Goal: Find specific page/section: Find specific page/section

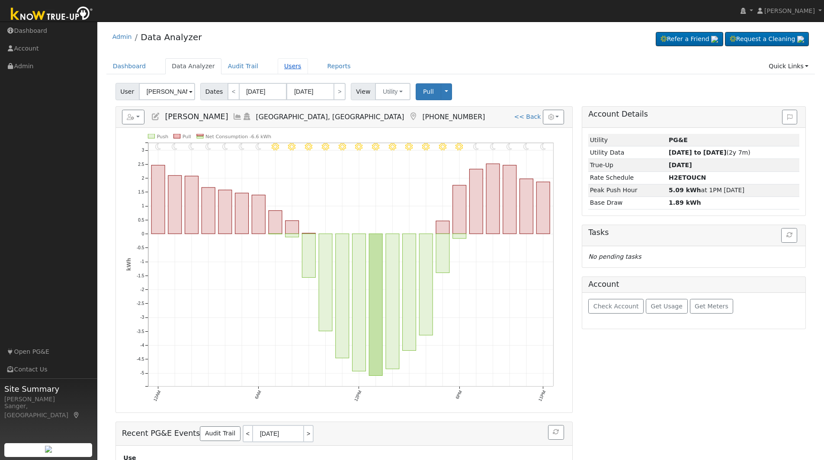
click at [278, 67] on link "Users" at bounding box center [293, 66] width 30 height 16
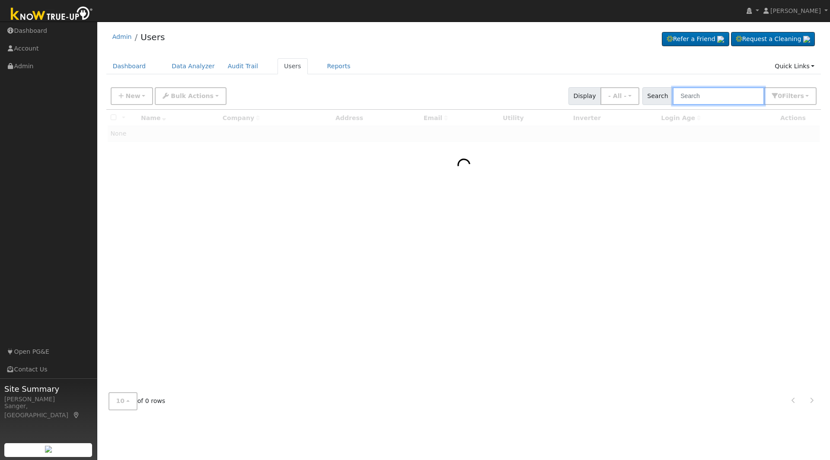
click at [716, 97] on input "text" at bounding box center [719, 96] width 92 height 18
paste input "[PERSON_NAME] & [PERSON_NAME]"
type input "[PERSON_NAME] & [PERSON_NAME]"
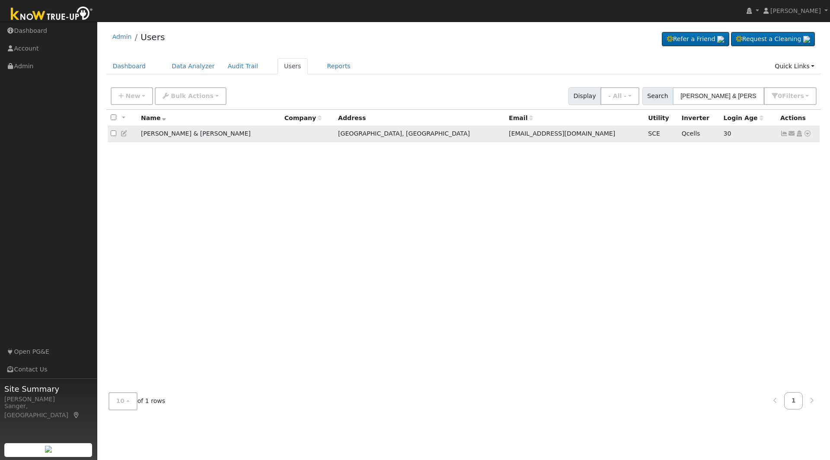
click at [781, 133] on icon at bounding box center [784, 134] width 8 height 6
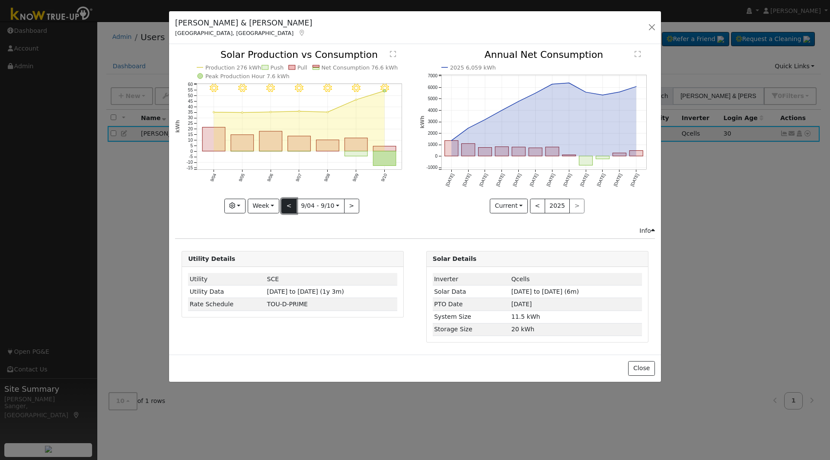
click at [284, 202] on button "<" at bounding box center [288, 206] width 15 height 15
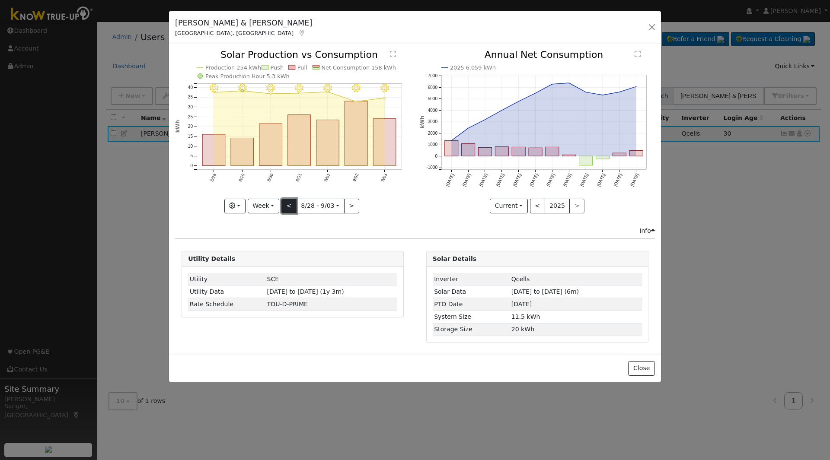
click at [287, 204] on button "<" at bounding box center [288, 206] width 15 height 15
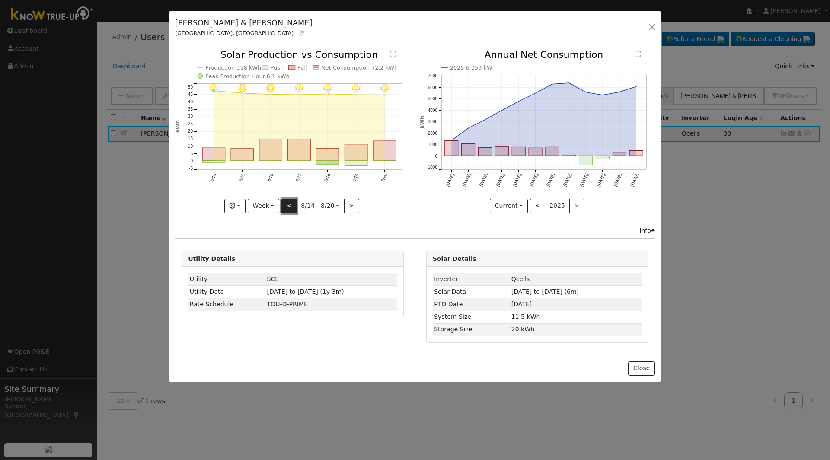
click at [287, 204] on button "<" at bounding box center [288, 206] width 15 height 15
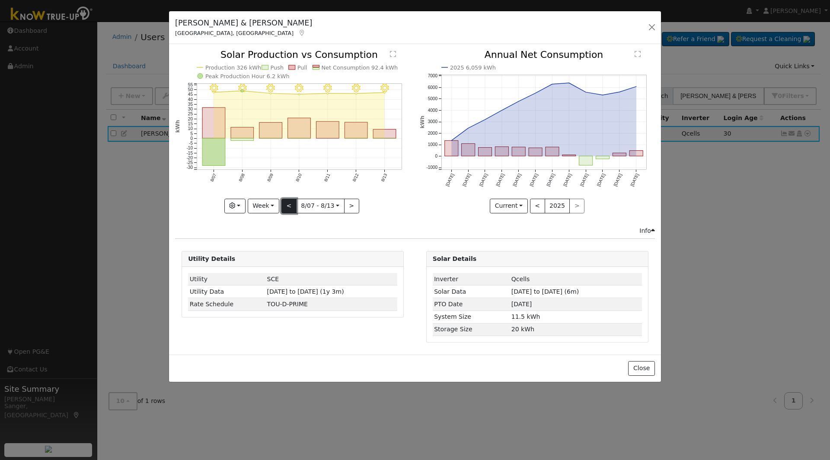
click at [287, 204] on button "<" at bounding box center [288, 206] width 15 height 15
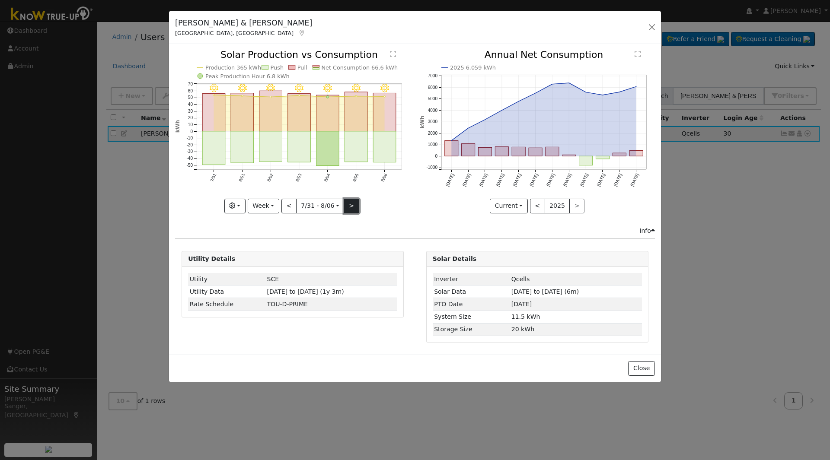
click at [351, 205] on button ">" at bounding box center [351, 206] width 15 height 15
type input "[DATE]"
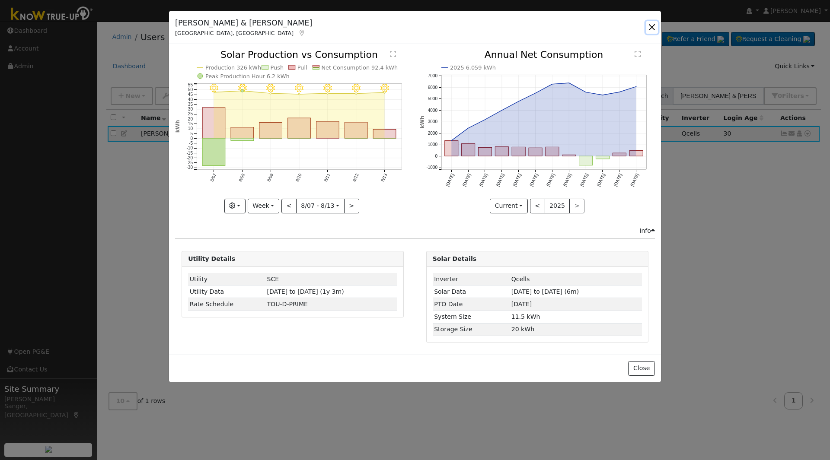
click at [651, 25] on button "button" at bounding box center [652, 27] width 12 height 12
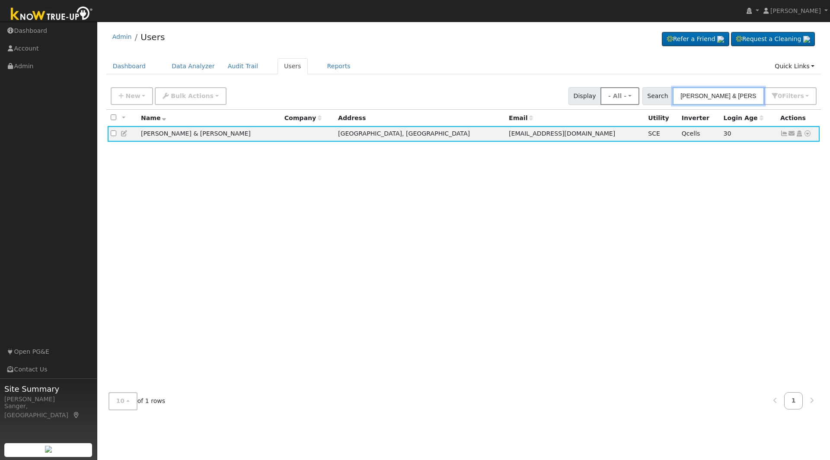
drag, startPoint x: 752, startPoint y: 95, endPoint x: 617, endPoint y: 94, distance: 135.8
click at [617, 94] on div "New Add User Quick Add Quick Connect Quick Convert Lead Bulk Actions Send Email…" at bounding box center [463, 94] width 709 height 21
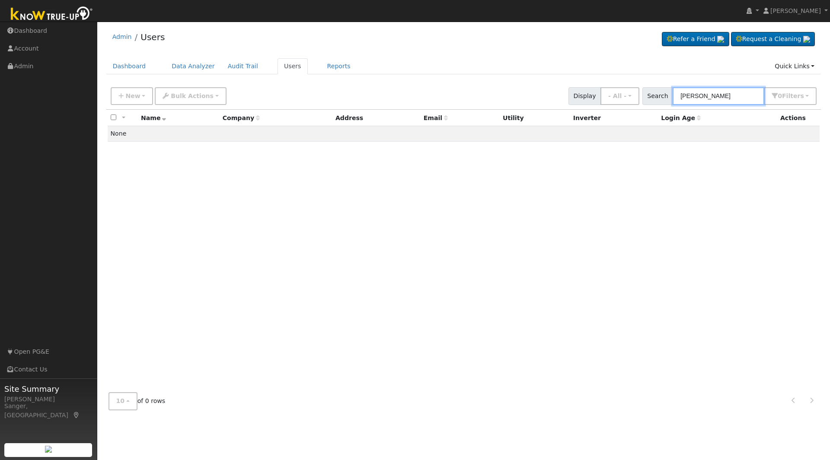
type input "kosloff"
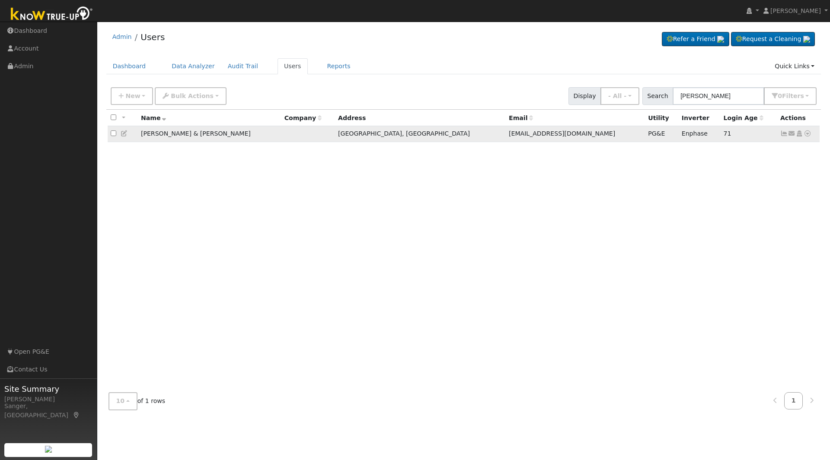
click at [786, 134] on icon at bounding box center [784, 134] width 8 height 6
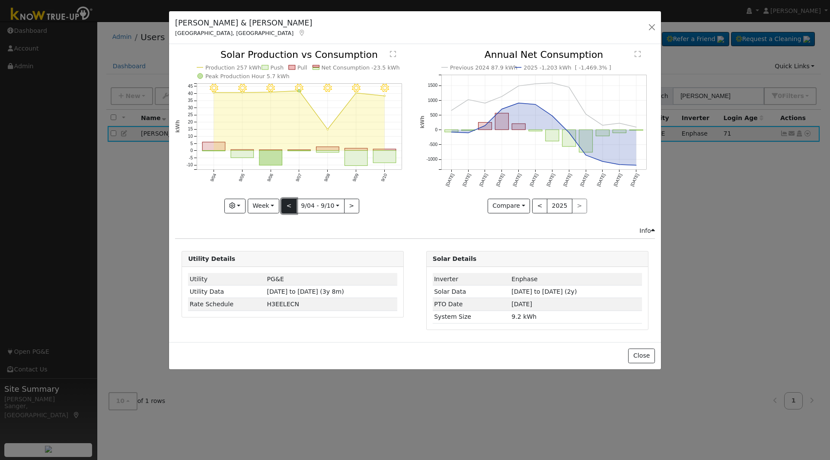
click at [284, 211] on button "<" at bounding box center [288, 206] width 15 height 15
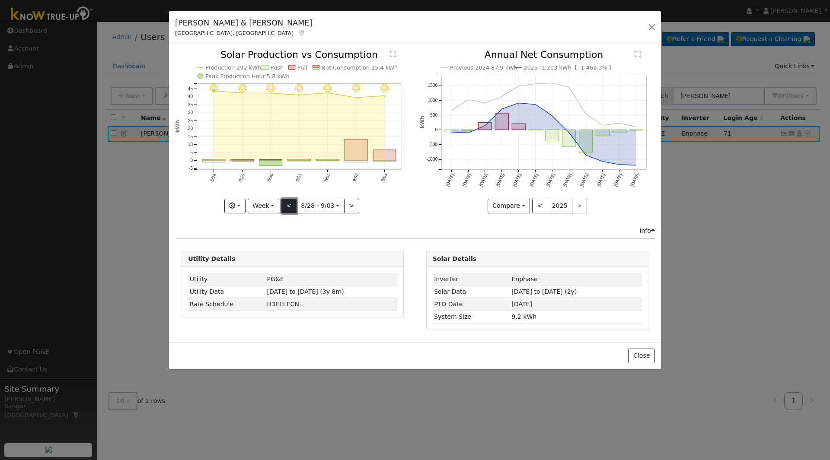
click at [290, 206] on button "<" at bounding box center [288, 206] width 15 height 15
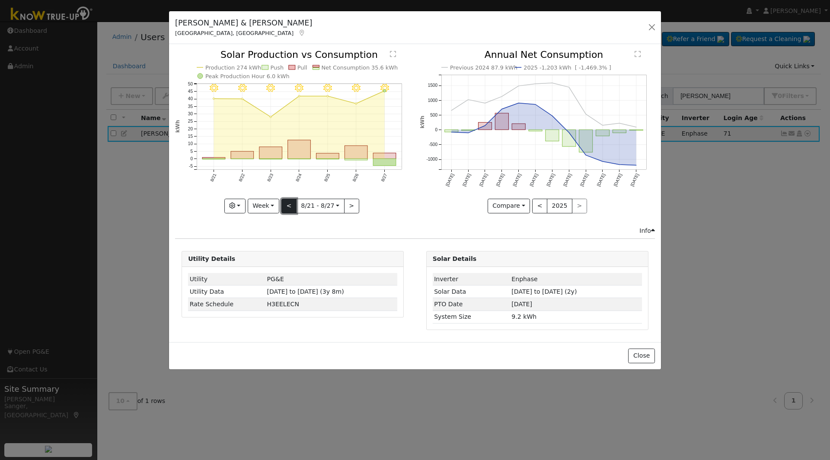
click at [290, 206] on button "<" at bounding box center [288, 206] width 15 height 15
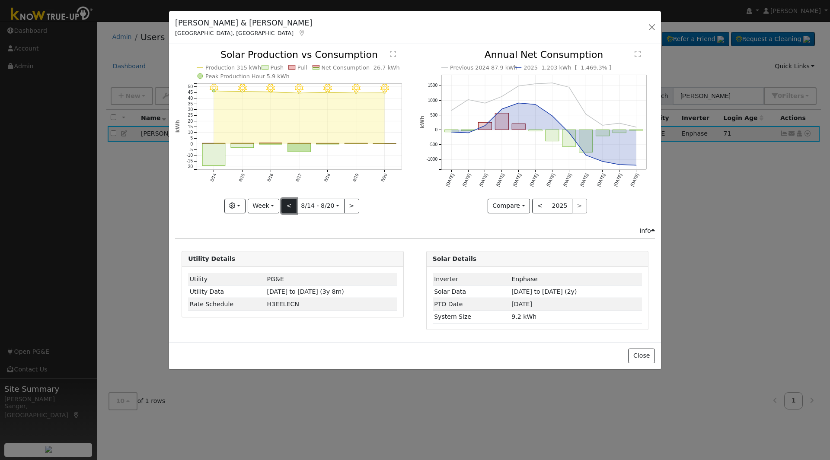
click at [290, 206] on button "<" at bounding box center [288, 206] width 15 height 15
click at [287, 205] on button "<" at bounding box center [288, 206] width 15 height 15
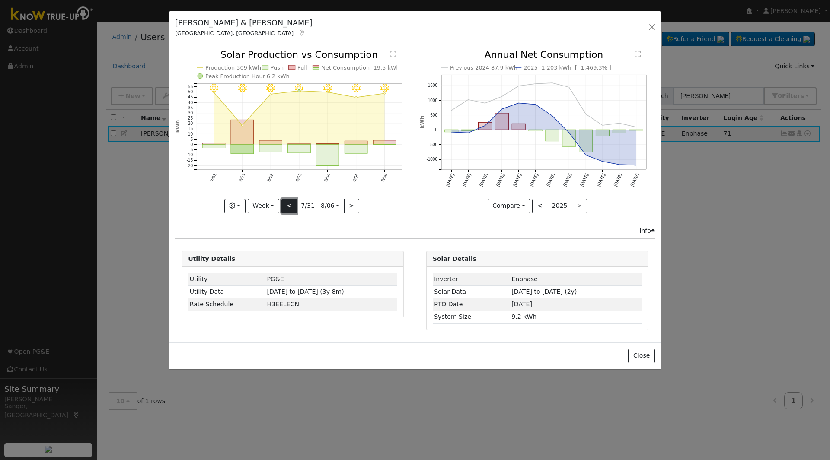
click at [287, 204] on button "<" at bounding box center [288, 206] width 15 height 15
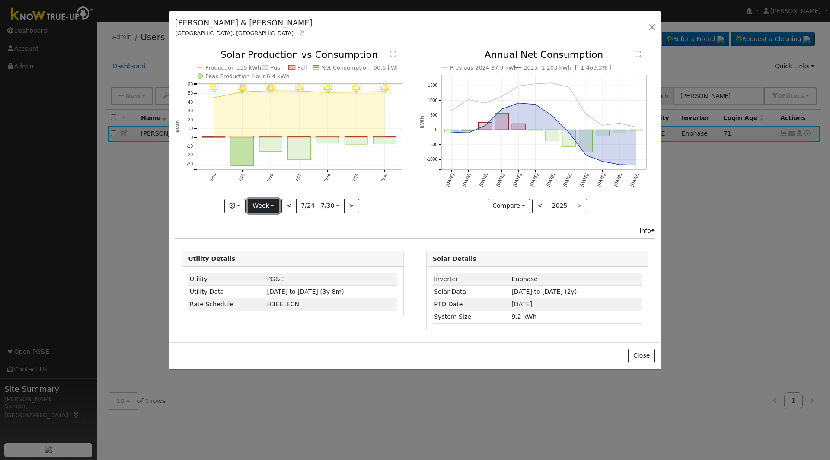
click at [265, 206] on button "Week" at bounding box center [264, 206] width 32 height 15
click at [274, 260] on link "Year" at bounding box center [278, 260] width 60 height 12
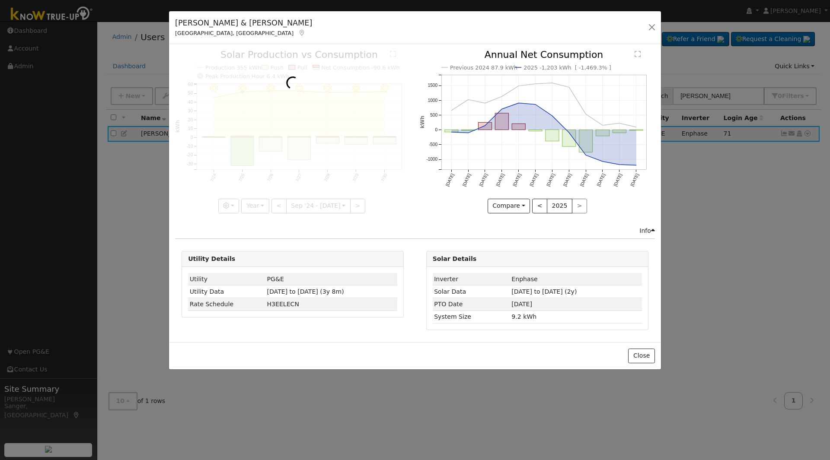
click at [256, 206] on div at bounding box center [292, 131] width 235 height 163
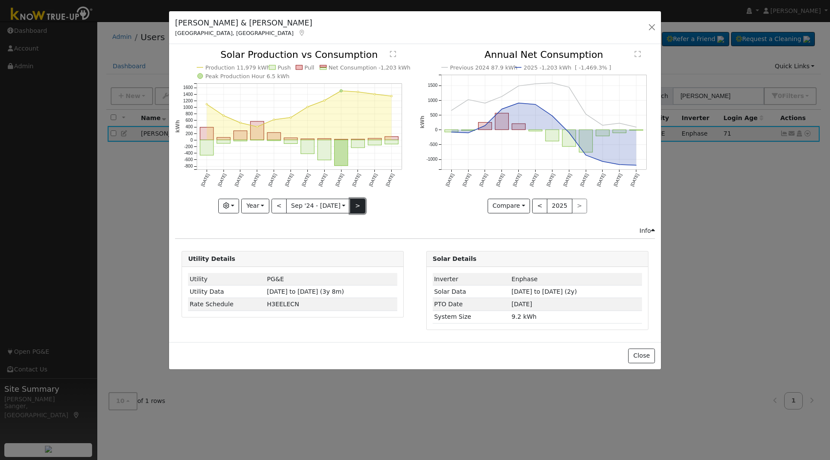
click at [355, 203] on button ">" at bounding box center [357, 206] width 15 height 15
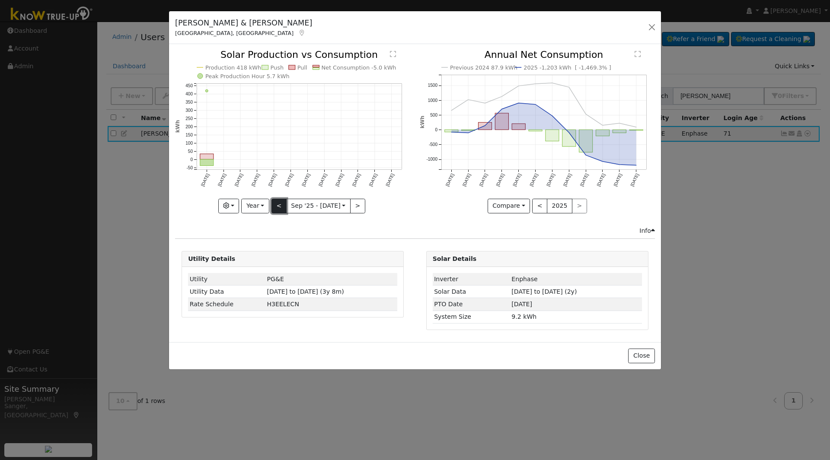
click at [281, 205] on button "<" at bounding box center [279, 206] width 15 height 15
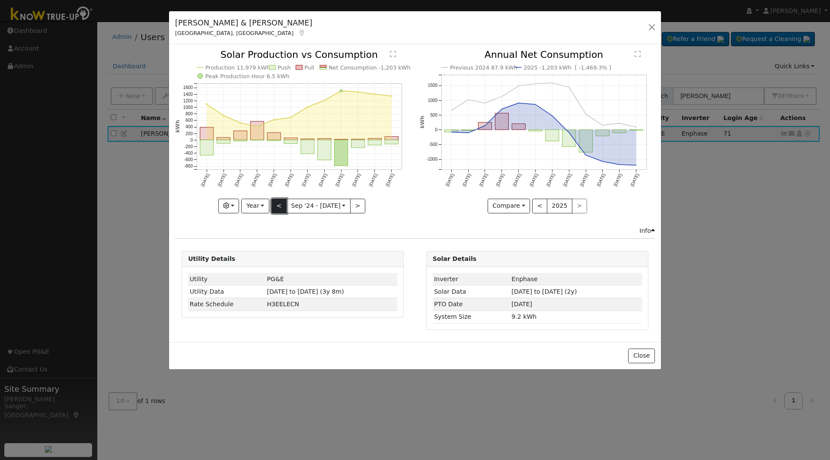
click at [277, 205] on button "<" at bounding box center [279, 206] width 15 height 15
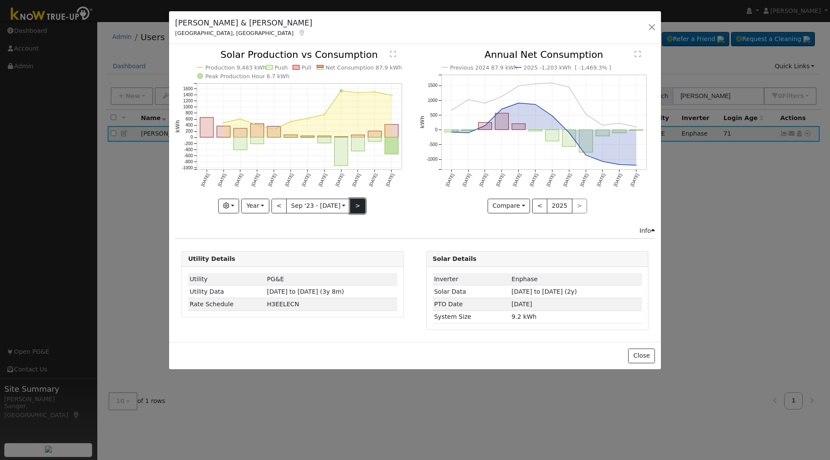
click at [355, 205] on button ">" at bounding box center [357, 206] width 15 height 15
type input "2024-09-01"
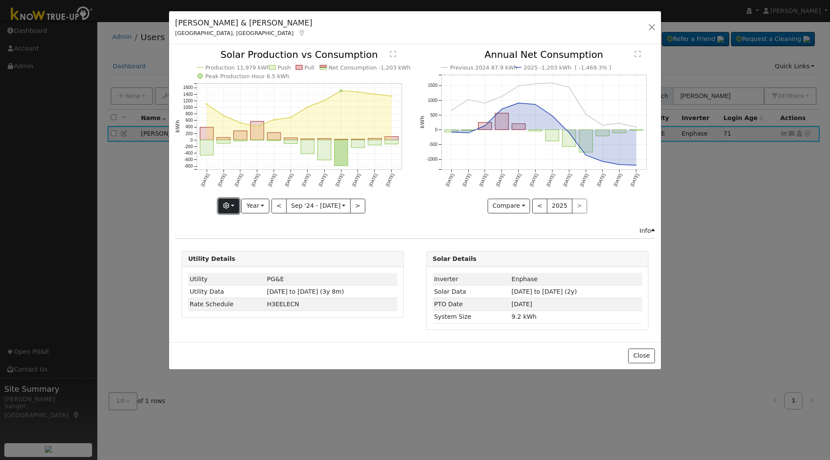
click at [229, 205] on icon "button" at bounding box center [226, 206] width 6 height 6
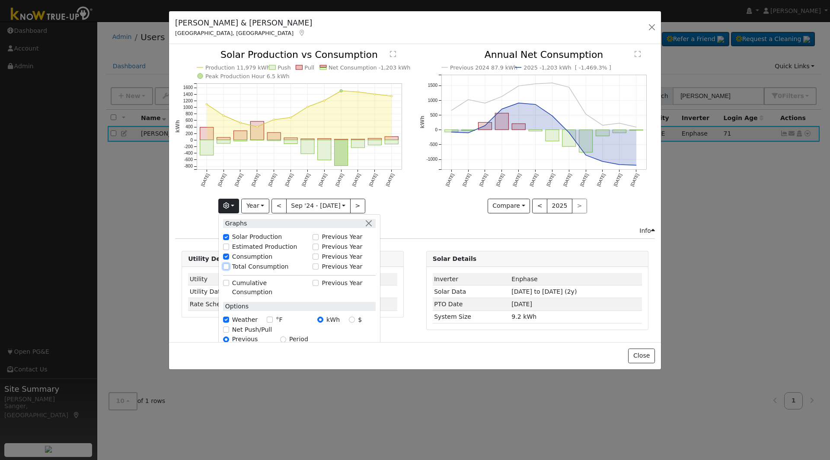
click at [229, 266] on input "Total Consumption" at bounding box center [226, 267] width 6 height 6
checkbox input "true"
click at [278, 201] on button "<" at bounding box center [279, 206] width 15 height 15
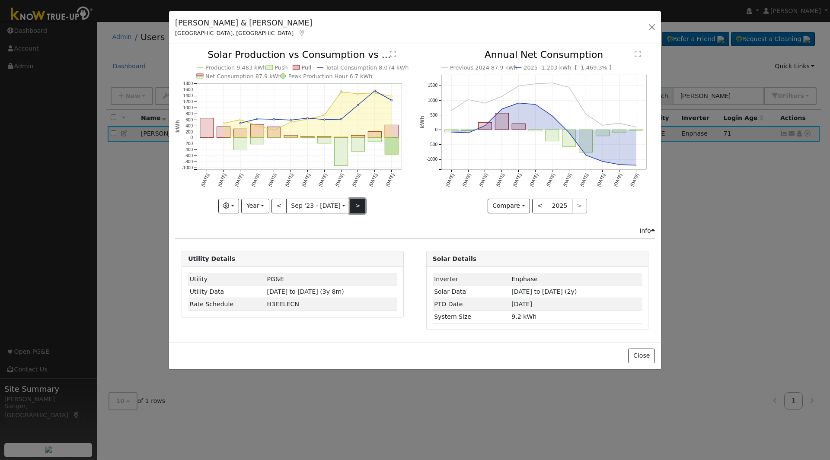
click at [357, 207] on button ">" at bounding box center [357, 206] width 15 height 15
type input "2024-09-01"
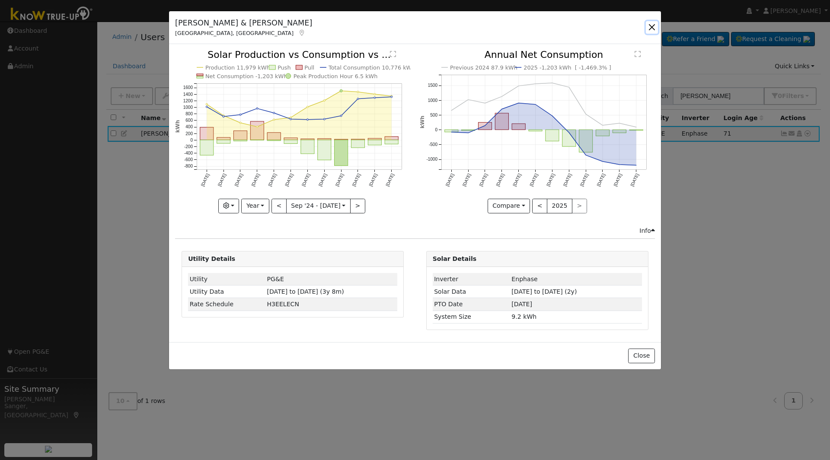
click at [652, 25] on button "button" at bounding box center [652, 27] width 12 height 12
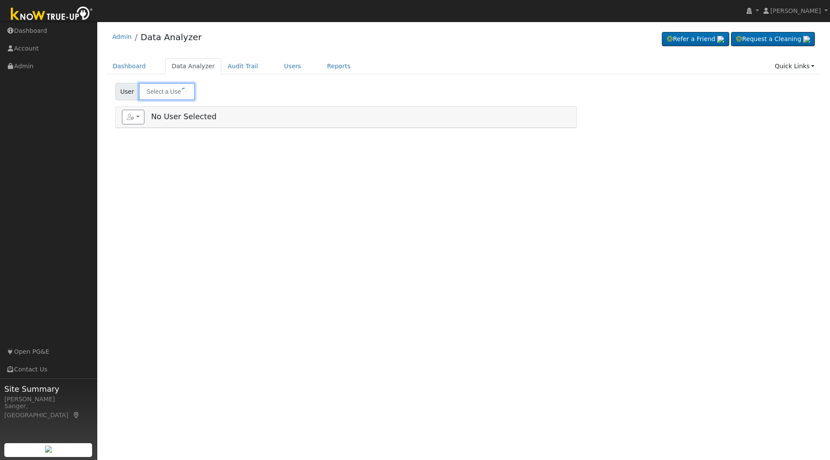
type input "[PERSON_NAME]"
